Goal: Task Accomplishment & Management: Manage account settings

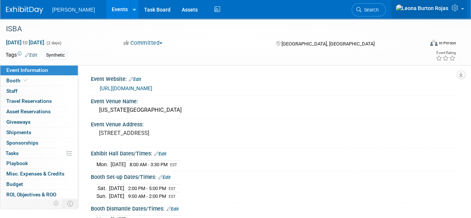
click at [460, 12] on link at bounding box center [429, 9] width 76 height 19
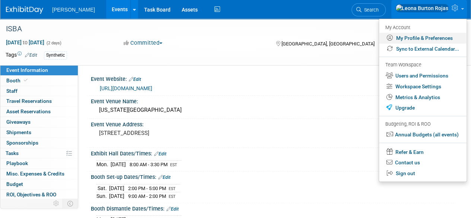
click at [442, 36] on link "My Profile & Preferences" at bounding box center [422, 38] width 87 height 11
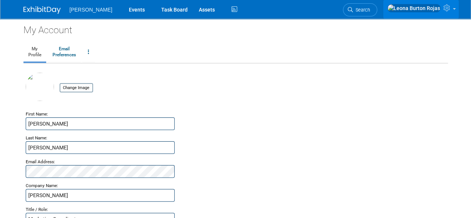
click at [448, 8] on icon at bounding box center [447, 7] width 9 height 7
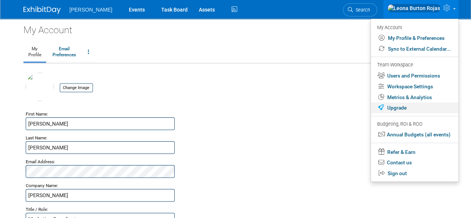
click at [405, 109] on link "Upgrade" at bounding box center [414, 107] width 87 height 11
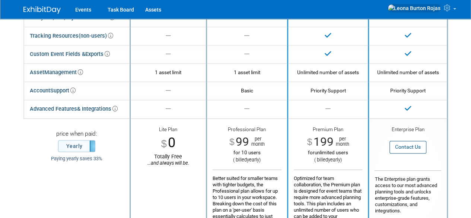
scroll to position [143, 0]
